Goal: Check status: Check status

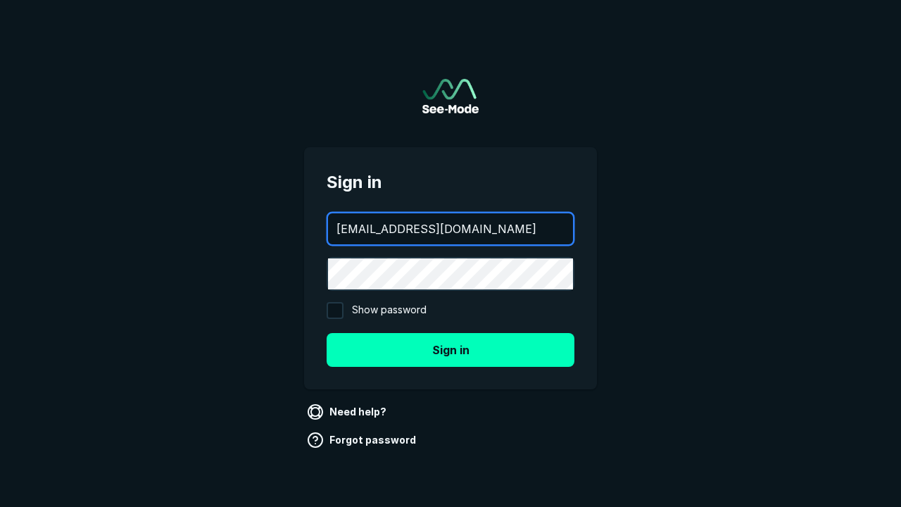
type input "aws+playwright@see-mode.com"
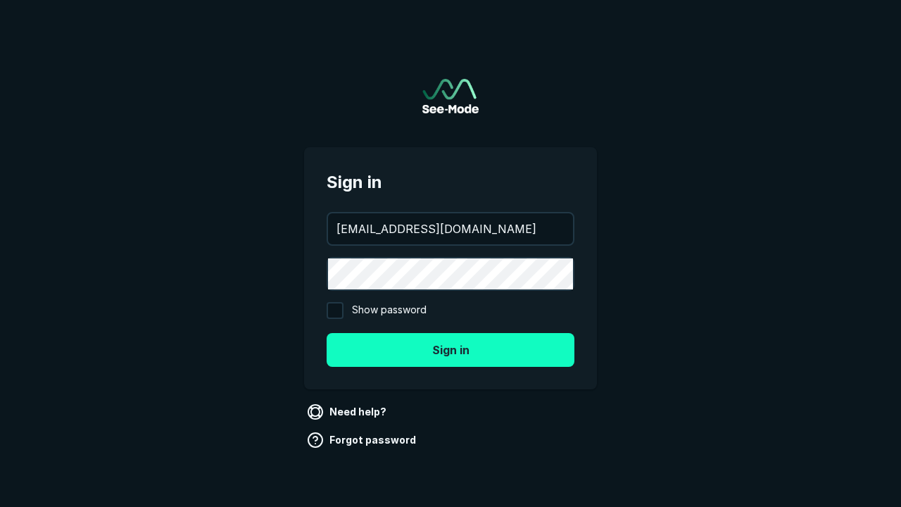
click at [451, 349] on button "Sign in" at bounding box center [451, 350] width 248 height 34
